Goal: Task Accomplishment & Management: Use online tool/utility

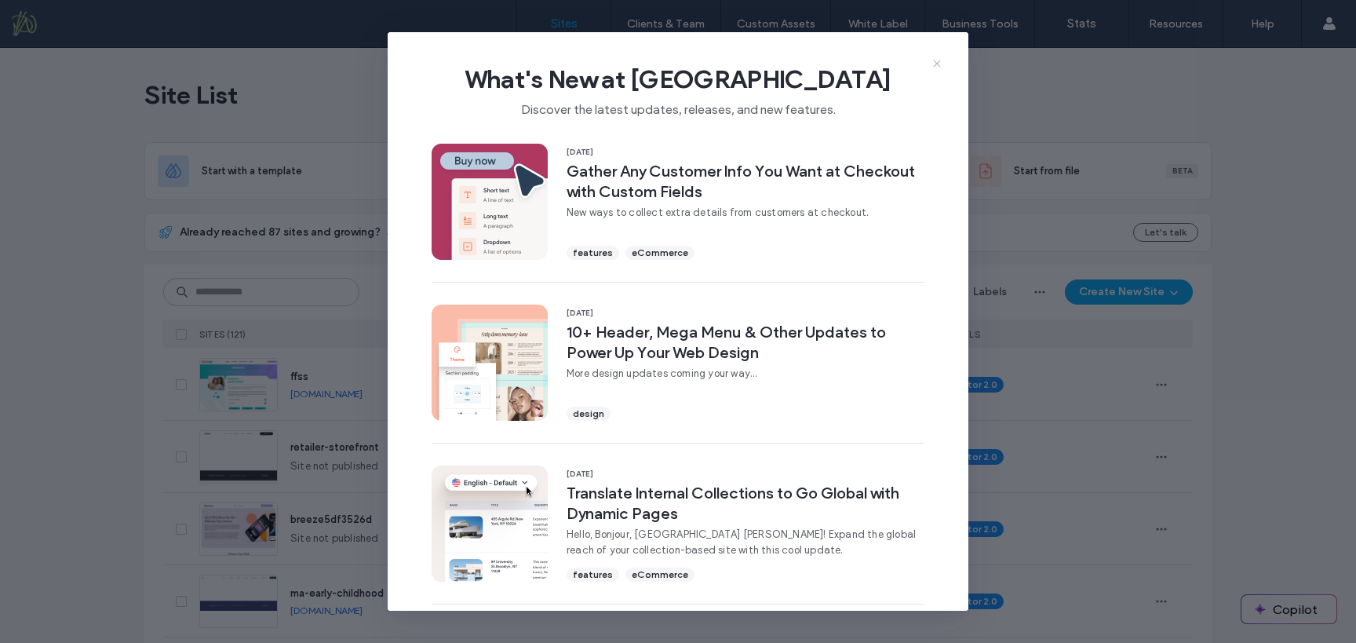
click at [937, 64] on icon at bounding box center [937, 63] width 13 height 13
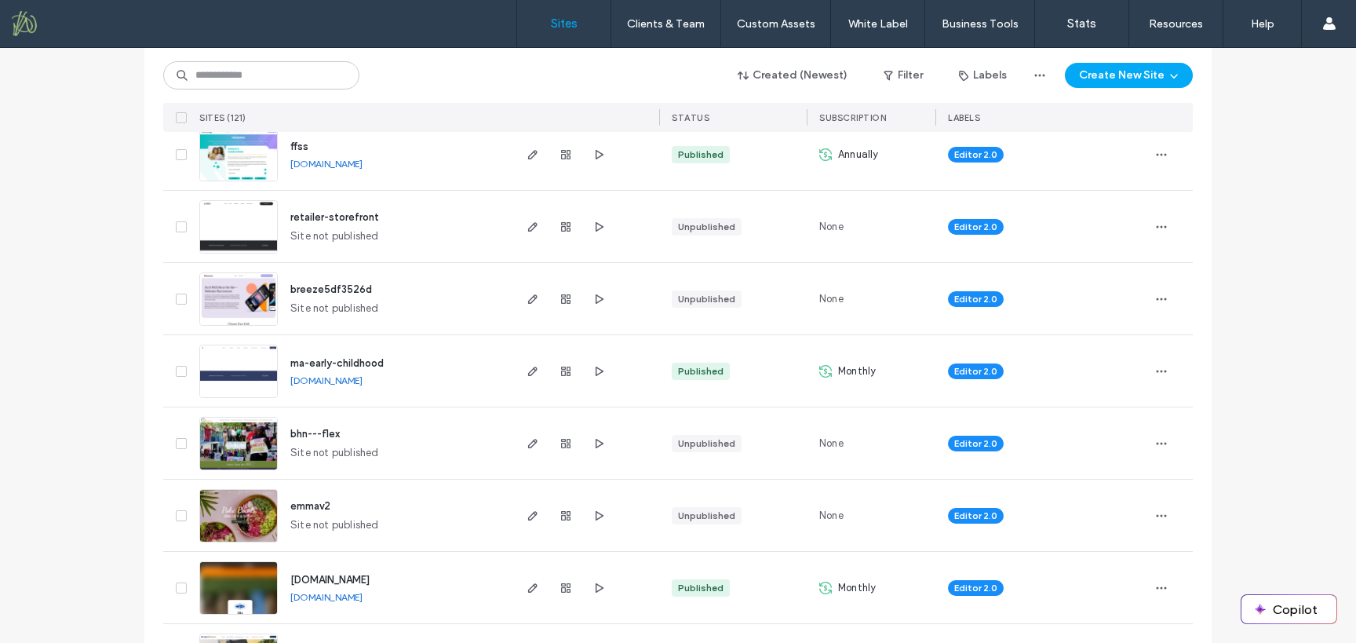
scroll to position [235, 0]
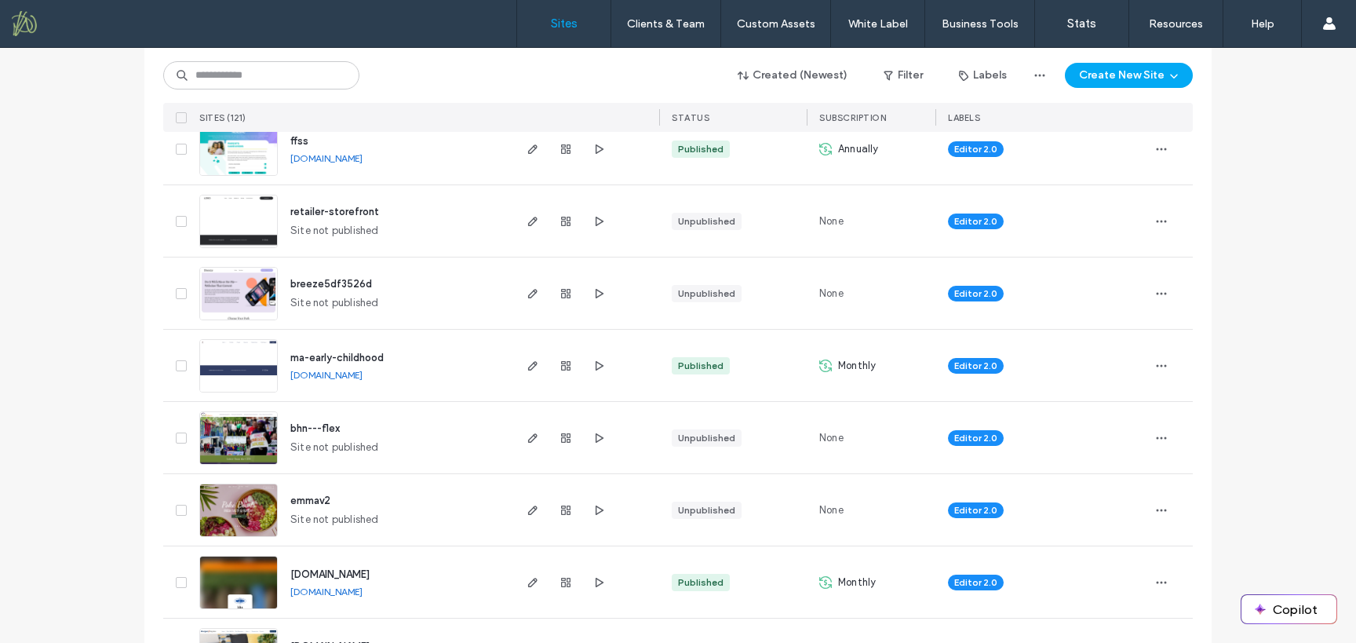
click at [367, 355] on span "ma-early-childhood" at bounding box center [336, 358] width 93 height 12
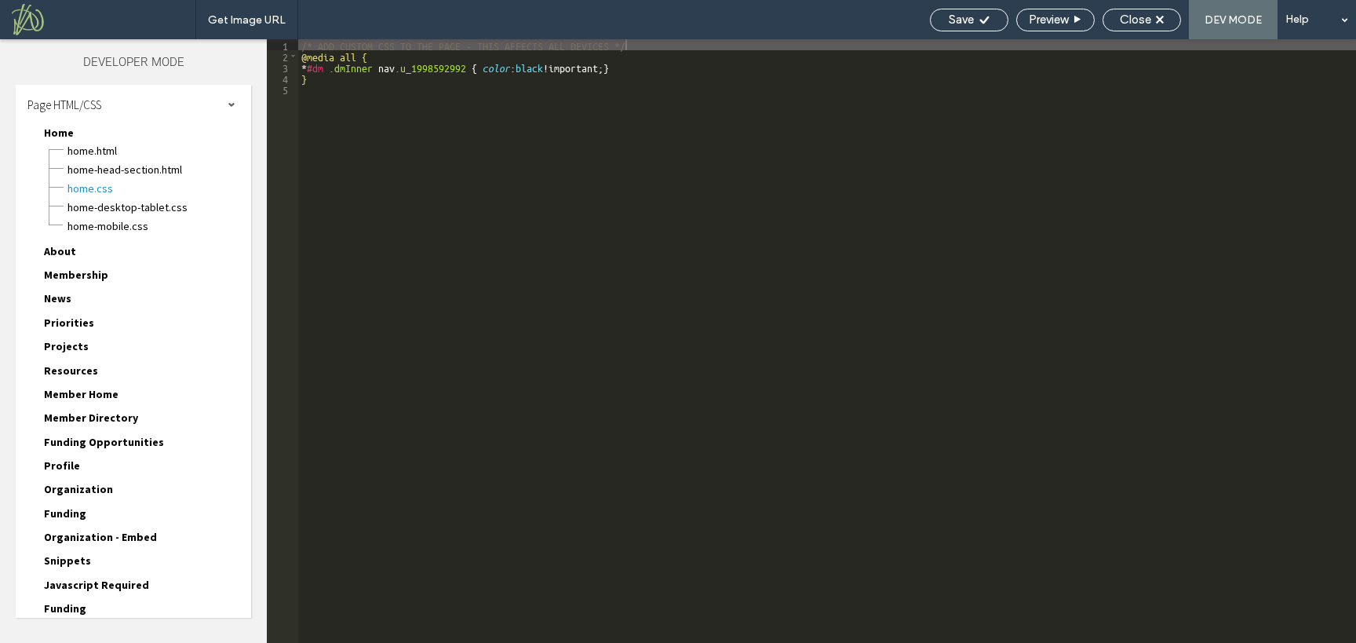
scroll to position [102, 0]
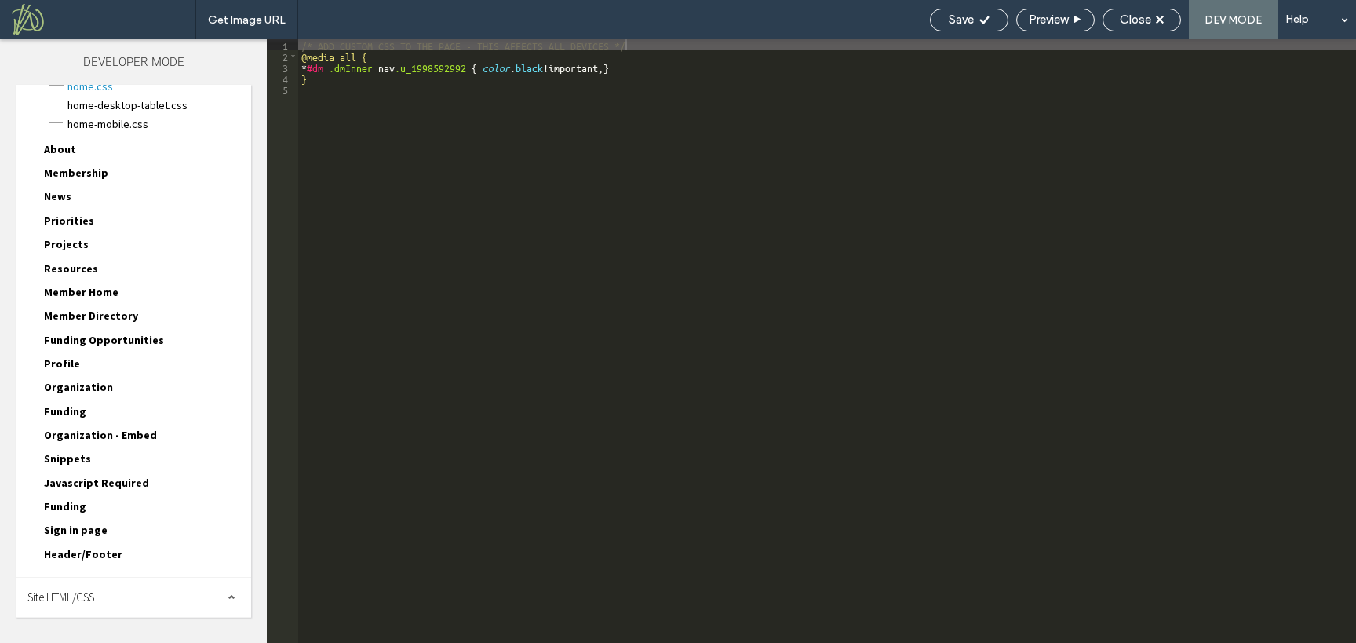
click at [82, 596] on span "Site HTML/CSS" at bounding box center [60, 596] width 67 height 15
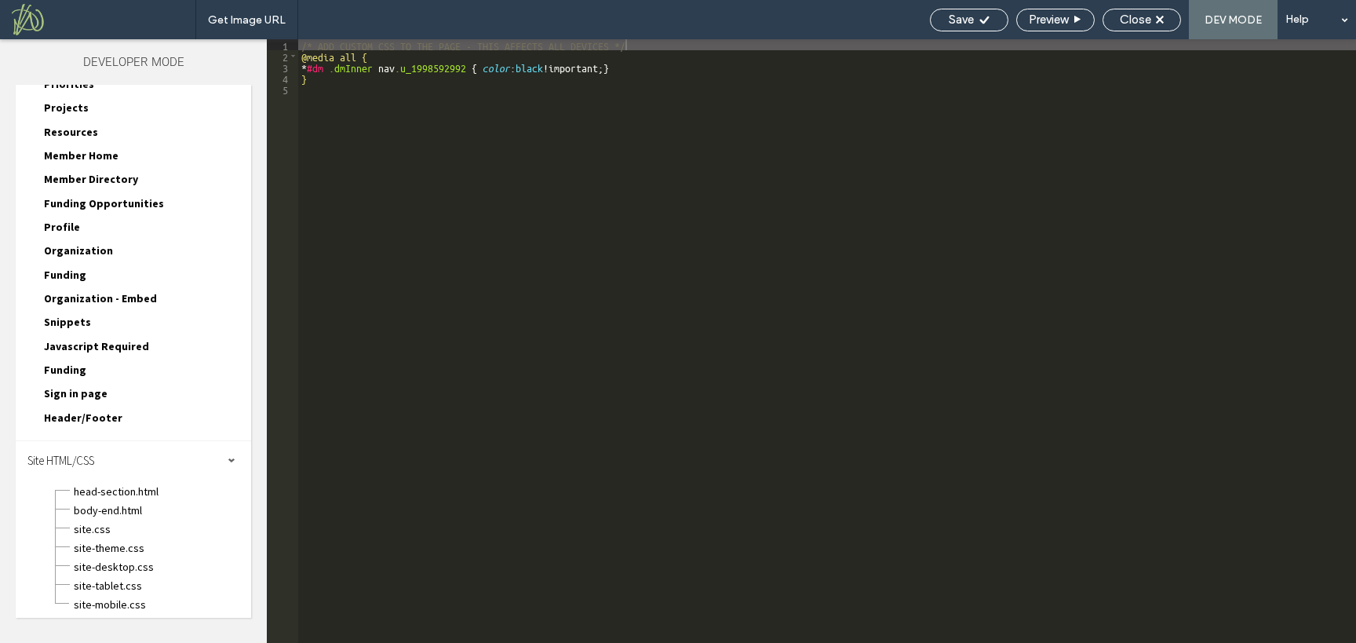
scroll to position [243, 0]
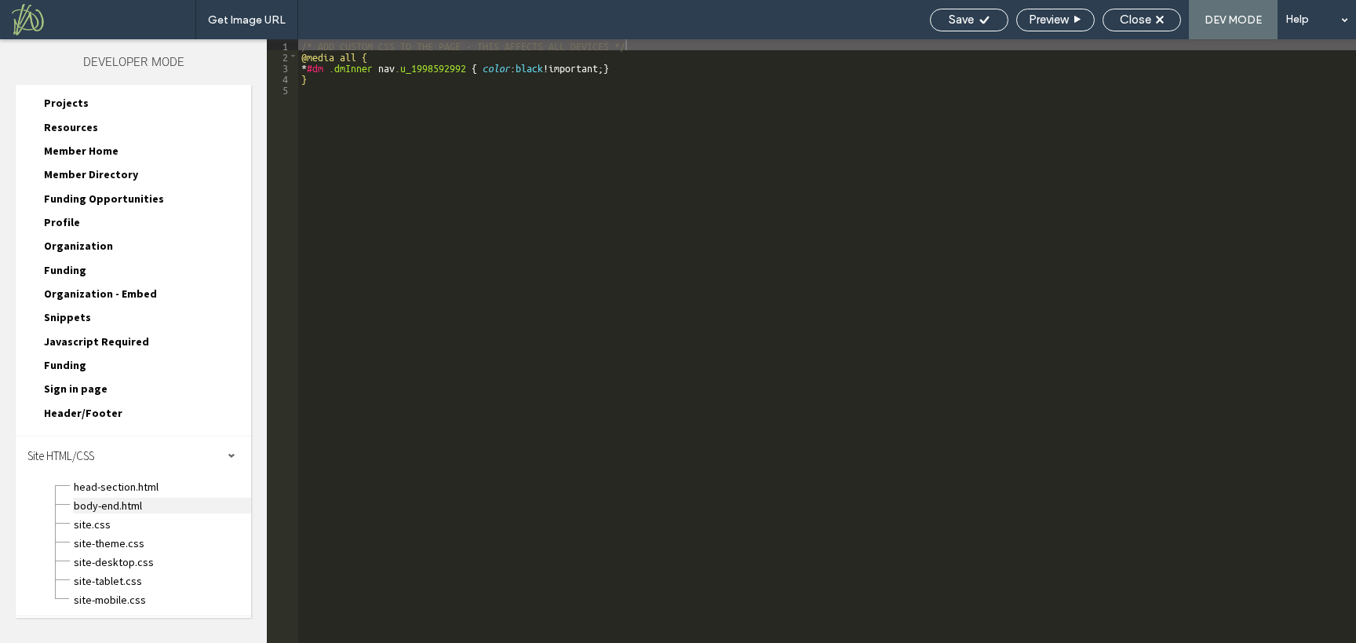
click at [138, 499] on span "body-end.html" at bounding box center [162, 506] width 178 height 16
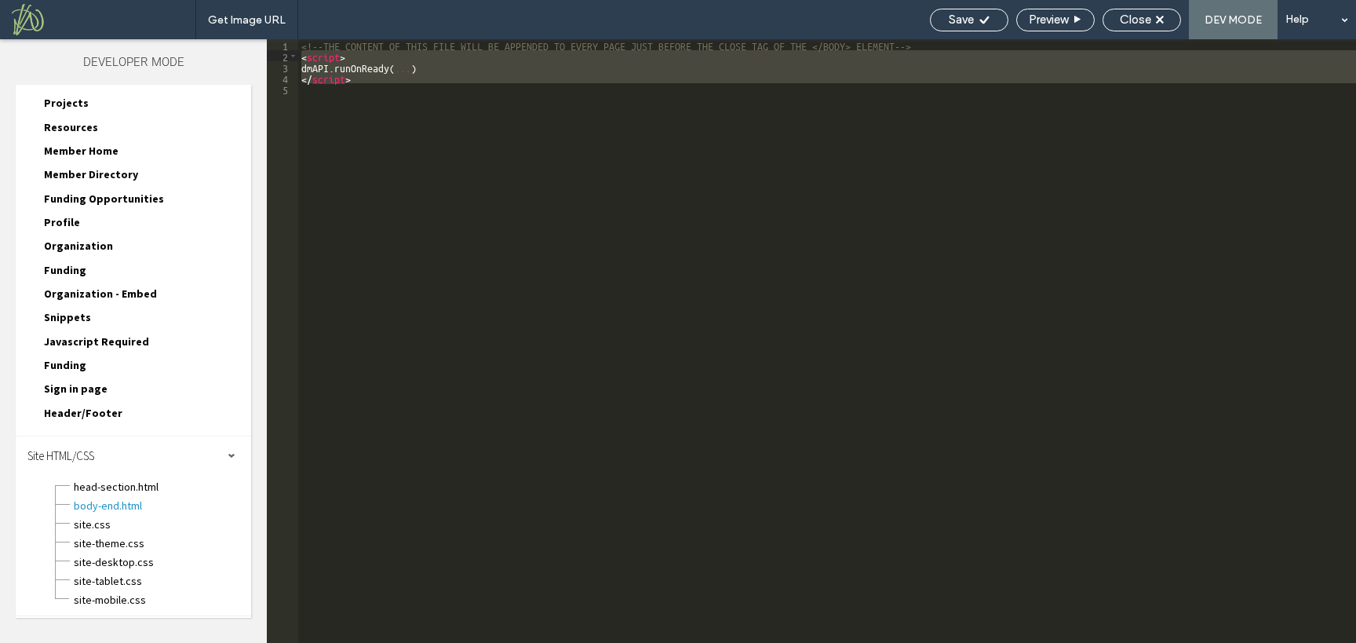
drag, startPoint x: 340, startPoint y: 73, endPoint x: 280, endPoint y: 57, distance: 61.9
click at [280, 57] on div "** 1 2 3 4 5 <!--THE CONTENT OF THIS FILE WILL BE APPENDED TO EVERY PAGE JUST B…" at bounding box center [811, 341] width 1089 height 604
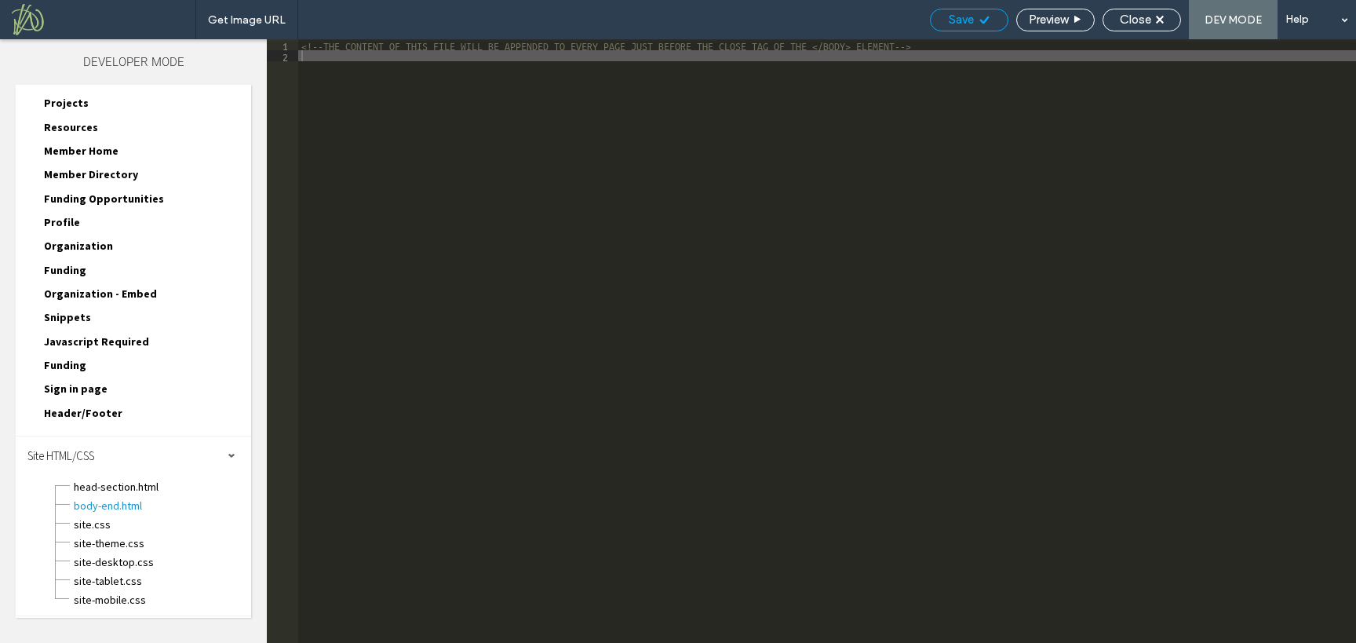
click at [958, 13] on span "Save" at bounding box center [961, 20] width 25 height 14
click at [965, 16] on span "Save" at bounding box center [961, 20] width 25 height 14
click at [1133, 20] on span "Close" at bounding box center [1135, 20] width 31 height 14
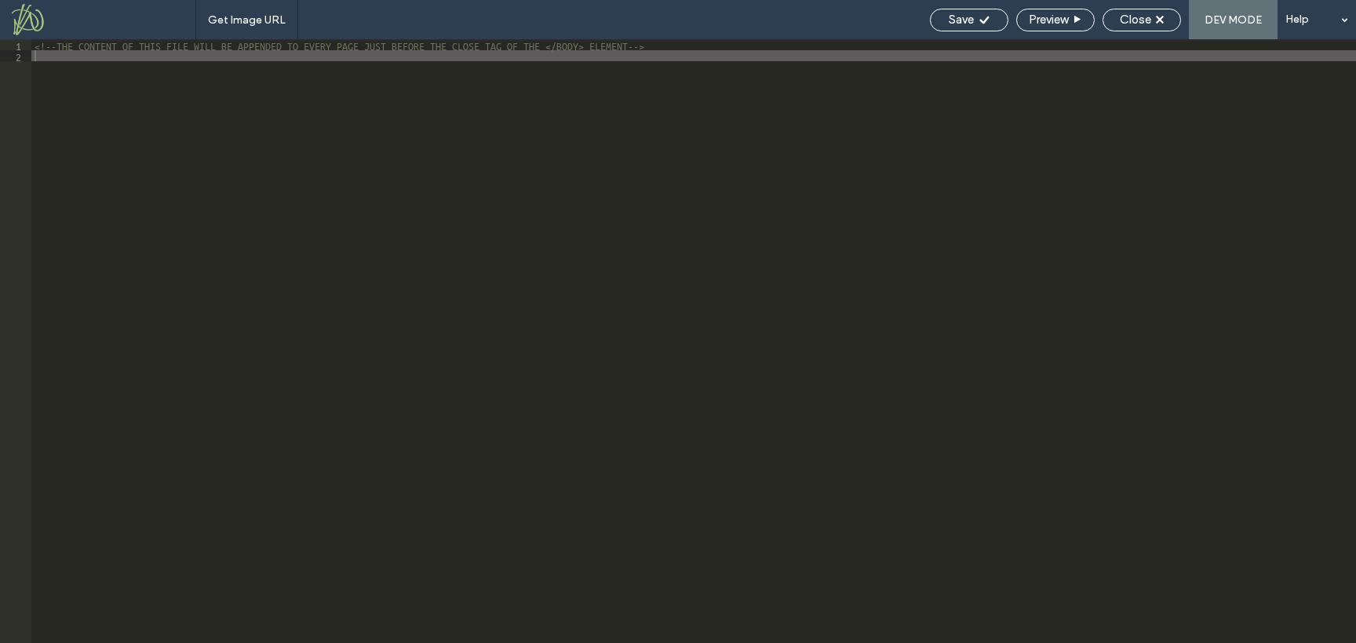
scroll to position [204, 0]
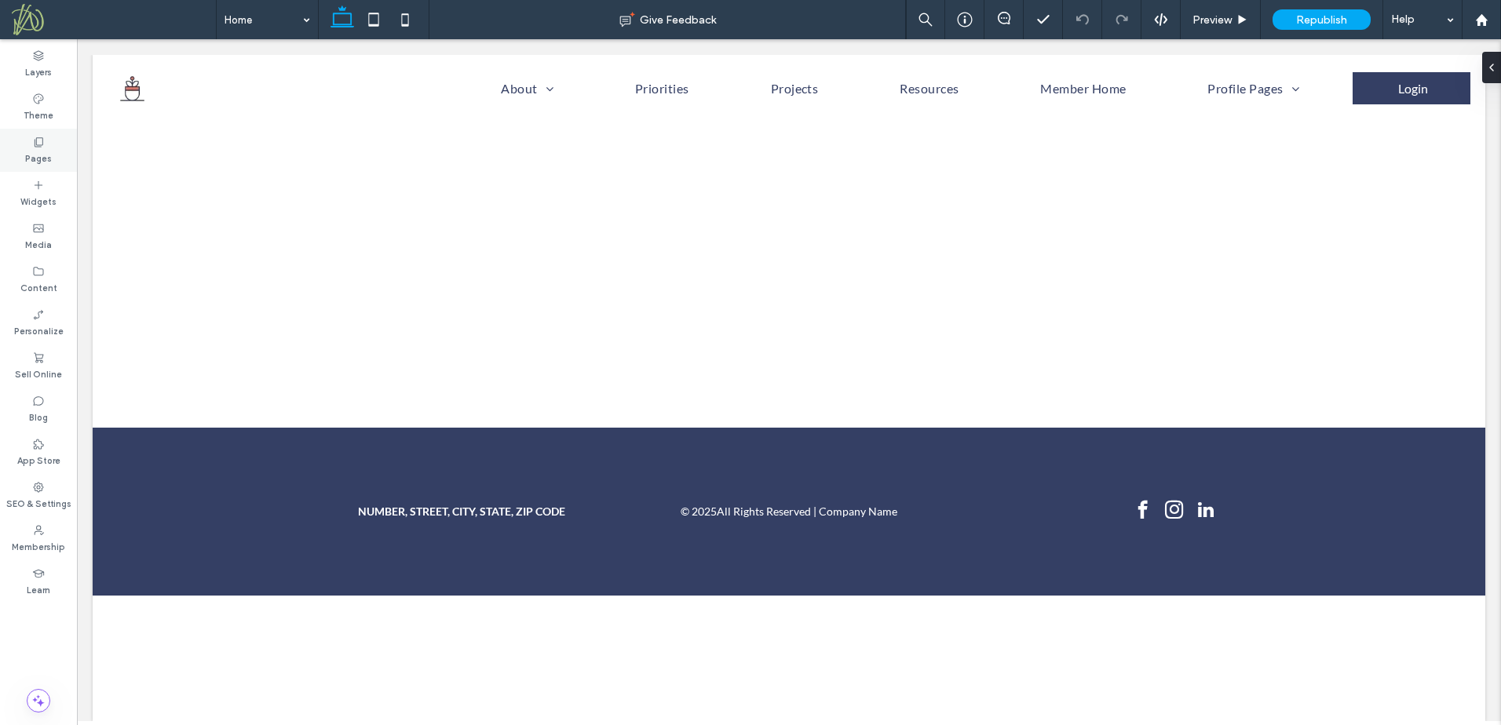
click at [40, 162] on label "Pages" at bounding box center [38, 156] width 27 height 17
